Goal: Information Seeking & Learning: Check status

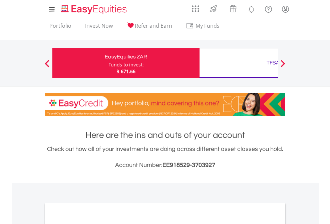
click at [108, 63] on div "Funds to invest:" at bounding box center [125, 64] width 35 height 7
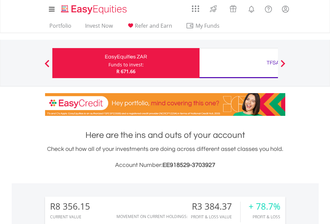
scroll to position [64, 105]
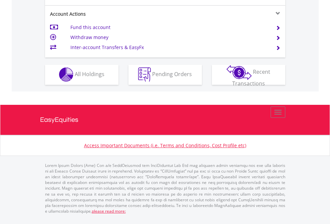
scroll to position [624, 0]
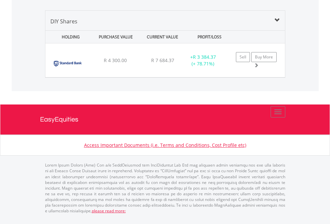
scroll to position [64, 105]
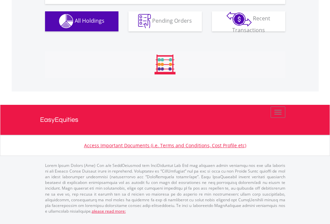
scroll to position [660, 0]
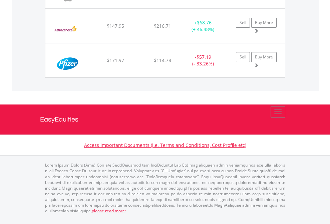
scroll to position [48, 0]
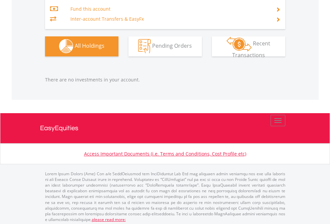
scroll to position [699, 0]
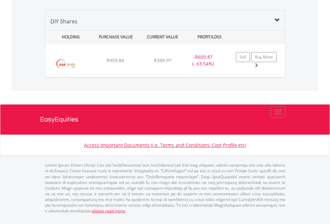
scroll to position [742, 0]
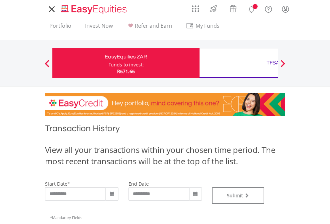
type input "**********"
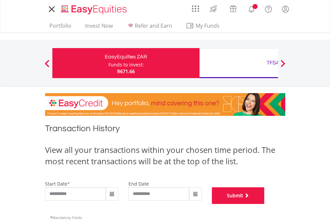
click at [265, 204] on button "Submit" at bounding box center [238, 195] width 53 height 17
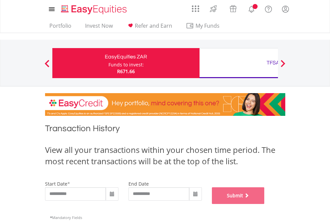
scroll to position [271, 0]
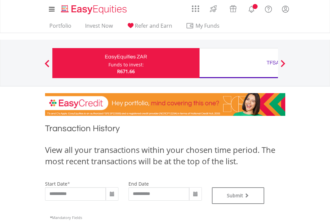
click at [238, 63] on div "TFSA" at bounding box center [272, 62] width 139 height 9
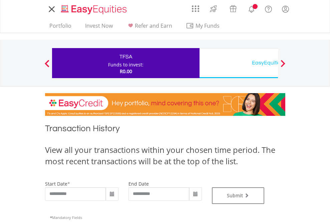
type input "**********"
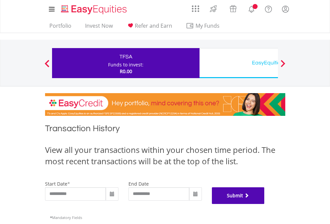
click at [265, 204] on button "Submit" at bounding box center [238, 195] width 53 height 17
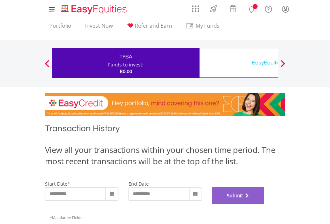
scroll to position [271, 0]
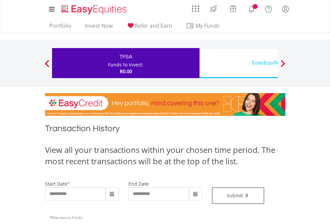
click at [238, 63] on div "EasyEquities USD" at bounding box center [272, 62] width 139 height 9
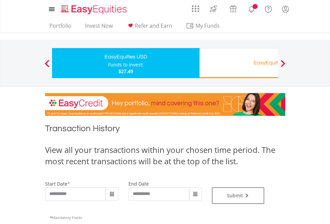
type input "**********"
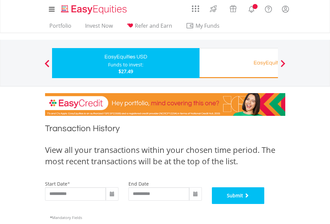
click at [265, 204] on button "Submit" at bounding box center [238, 195] width 53 height 17
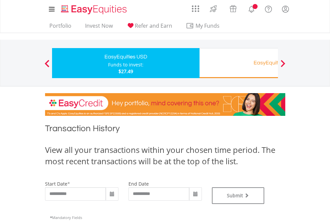
click at [238, 63] on div "EasyEquities RA" at bounding box center [272, 62] width 139 height 9
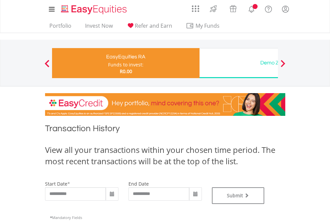
type input "**********"
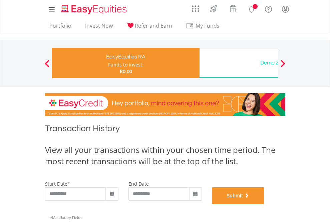
click at [265, 204] on button "Submit" at bounding box center [238, 195] width 53 height 17
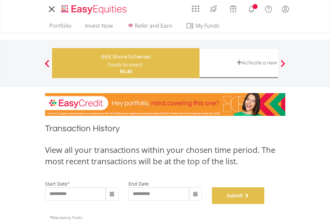
click at [265, 204] on button "Submit" at bounding box center [238, 195] width 53 height 17
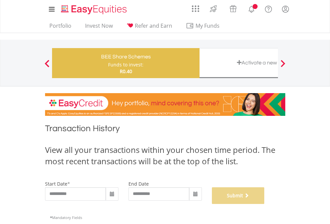
scroll to position [271, 0]
